Goal: Task Accomplishment & Management: Complete application form

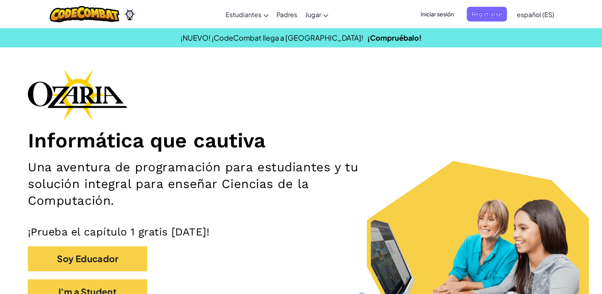
click at [447, 12] on span "Iniciar sesión" at bounding box center [437, 14] width 43 height 15
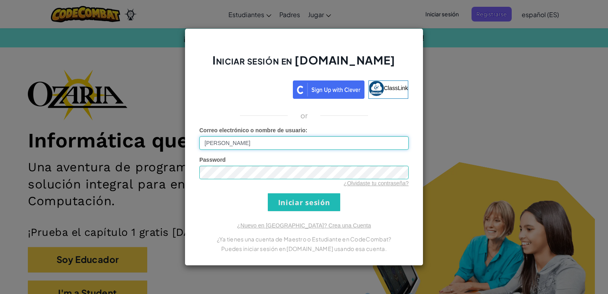
click at [293, 140] on input "[PERSON_NAME]" at bounding box center [303, 143] width 209 height 14
click at [388, 163] on div "Password ¿Olvidaste tu contraseña?" at bounding box center [303, 171] width 209 height 31
click at [292, 208] on input "Iniciar sesión" at bounding box center [304, 202] width 72 height 18
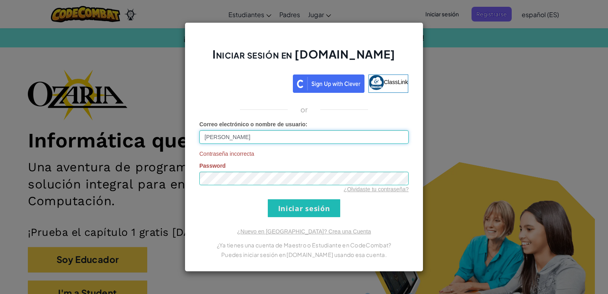
click at [258, 131] on input "[PERSON_NAME]" at bounding box center [303, 137] width 209 height 14
click at [299, 204] on input "Iniciar sesión" at bounding box center [304, 208] width 72 height 18
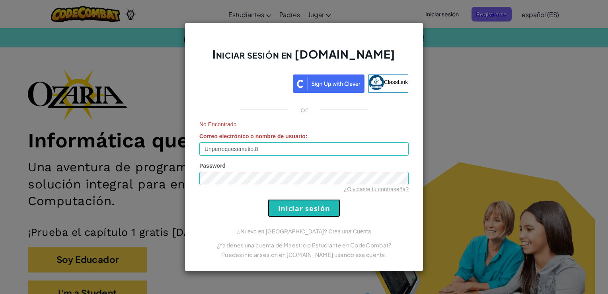
click at [307, 208] on input "Iniciar sesión" at bounding box center [304, 208] width 72 height 18
type input "[PERSON_NAME]"
click at [316, 209] on input "Iniciar sesión" at bounding box center [304, 208] width 72 height 18
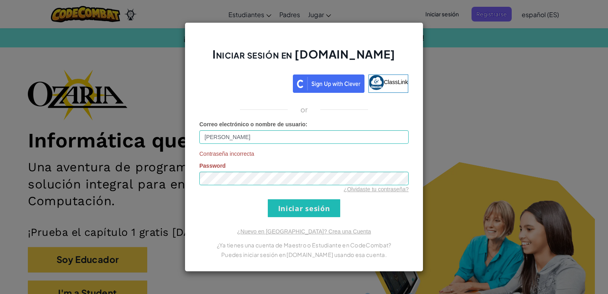
click at [462, 18] on div "Iniciar sesión en [DOMAIN_NAME] ClassLink or Correo electrónico o nombre de usu…" at bounding box center [304, 147] width 608 height 294
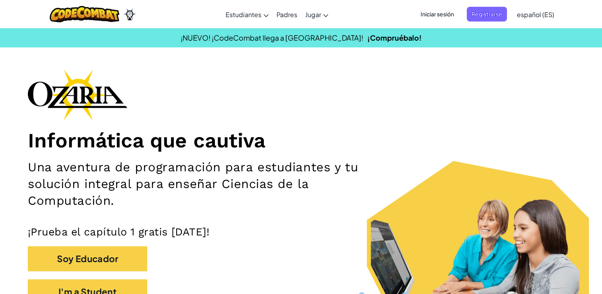
click at [482, 9] on span "Registrarse" at bounding box center [487, 14] width 40 height 15
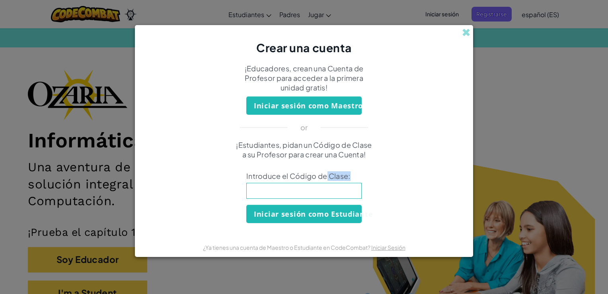
drag, startPoint x: 327, startPoint y: 176, endPoint x: 337, endPoint y: 190, distance: 17.1
click at [337, 190] on div "¡Estudiantes, pidan un Código de Clase a su Profesor para crear una Cuenta! Int…" at bounding box center [304, 181] width 322 height 83
click at [463, 31] on span at bounding box center [466, 32] width 8 height 8
